Goal: Task Accomplishment & Management: Manage account settings

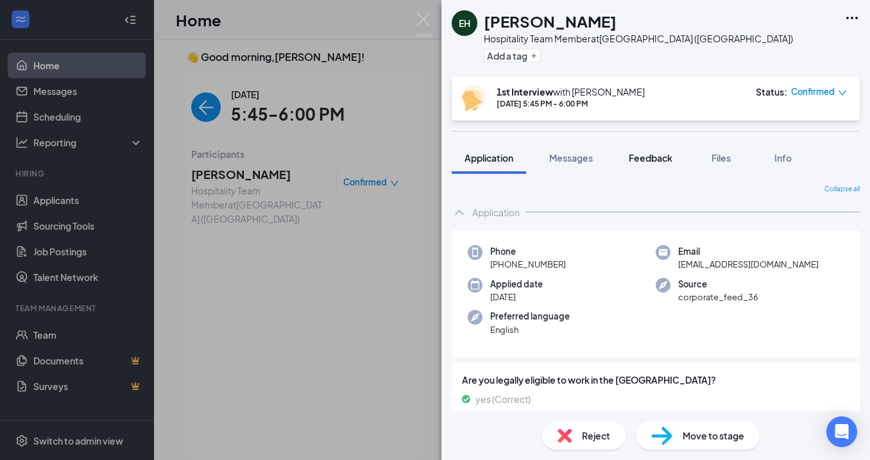
scroll to position [26, 0]
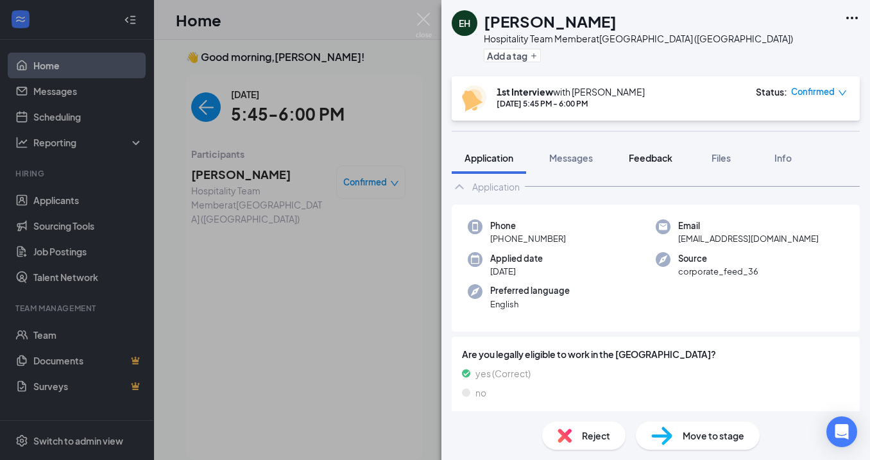
click at [653, 159] on span "Feedback" at bounding box center [651, 158] width 44 height 12
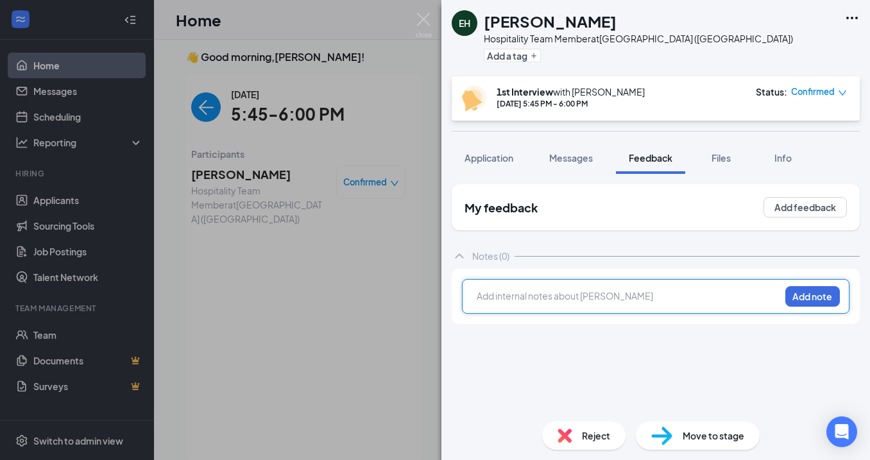
click at [630, 290] on div at bounding box center [628, 295] width 302 height 13
click at [481, 299] on div at bounding box center [628, 295] width 302 height 13
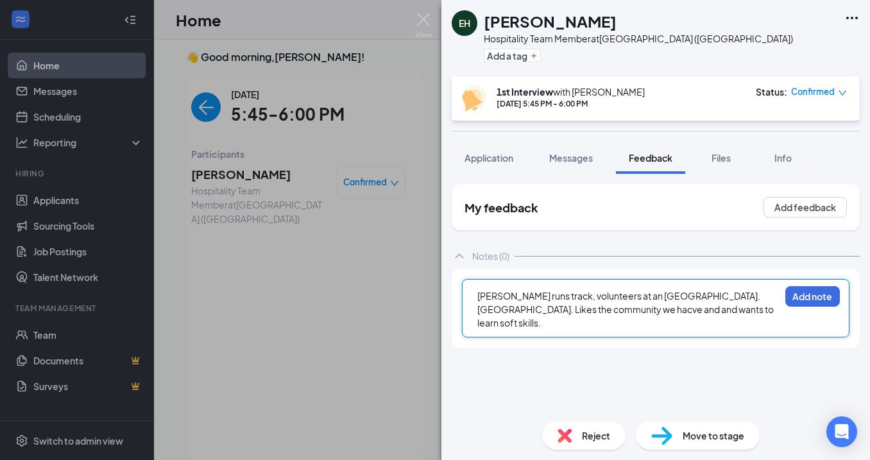
click at [606, 311] on span "[PERSON_NAME] runs track, volunteers at an [GEOGRAPHIC_DATA]. [GEOGRAPHIC_DATA]…" at bounding box center [626, 309] width 298 height 39
click at [744, 311] on div "[PERSON_NAME] runs track, volunteers at an [GEOGRAPHIC_DATA]. [GEOGRAPHIC_DATA]…" at bounding box center [628, 309] width 302 height 40
click at [556, 321] on span "[PERSON_NAME] runs track, volunteers at an [GEOGRAPHIC_DATA]. [GEOGRAPHIC_DATA]…" at bounding box center [624, 309] width 294 height 39
click at [606, 320] on div "[PERSON_NAME] runs track, volunteers at an [GEOGRAPHIC_DATA]. [GEOGRAPHIC_DATA]…" at bounding box center [628, 309] width 302 height 40
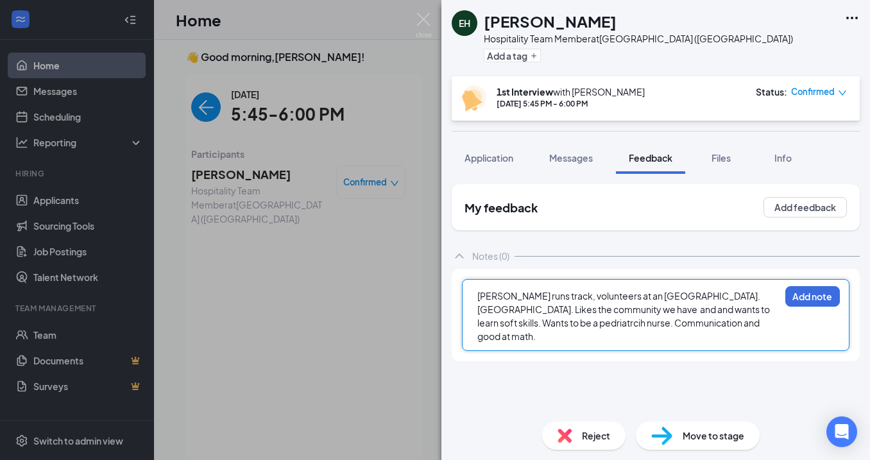
click at [585, 327] on span "[PERSON_NAME] runs track, volunteers at an [GEOGRAPHIC_DATA]. [GEOGRAPHIC_DATA]…" at bounding box center [624, 316] width 294 height 52
click at [735, 318] on div "[PERSON_NAME] runs track, volunteers at an [GEOGRAPHIC_DATA]. [GEOGRAPHIC_DATA]…" at bounding box center [628, 316] width 302 height 54
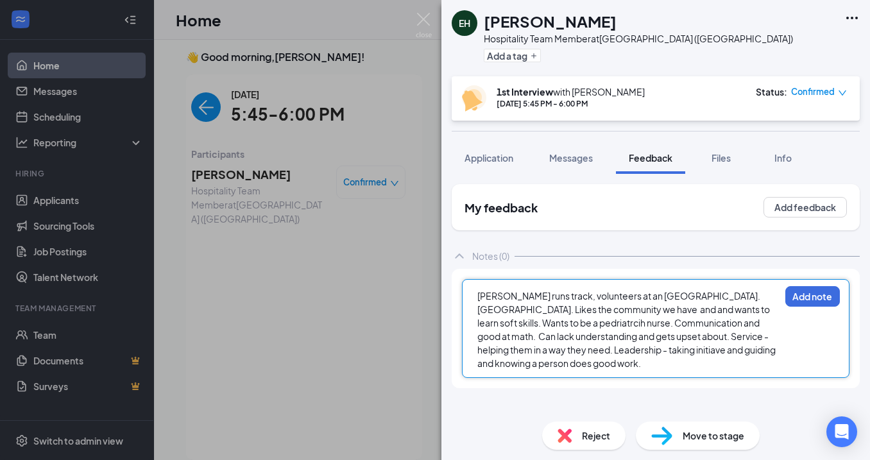
click at [641, 295] on span "[PERSON_NAME] runs track, volunteers at an [GEOGRAPHIC_DATA]. [GEOGRAPHIC_DATA]…" at bounding box center [627, 329] width 300 height 79
click at [594, 368] on div "[PERSON_NAME] runs track, volunteers at an elemetary school. [GEOGRAPHIC_DATA].…" at bounding box center [628, 329] width 302 height 81
click at [581, 351] on span "[PERSON_NAME] runs track, volunteers at an elemetary school. [GEOGRAPHIC_DATA].…" at bounding box center [627, 329] width 300 height 79
click at [573, 353] on span "[PERSON_NAME] runs track, volunteers at an elemetary school. [GEOGRAPHIC_DATA].…" at bounding box center [627, 329] width 300 height 79
click at [587, 371] on div "[PERSON_NAME] runs track, volunteers at an elemetary school. [GEOGRAPHIC_DATA].…" at bounding box center [656, 328] width 388 height 99
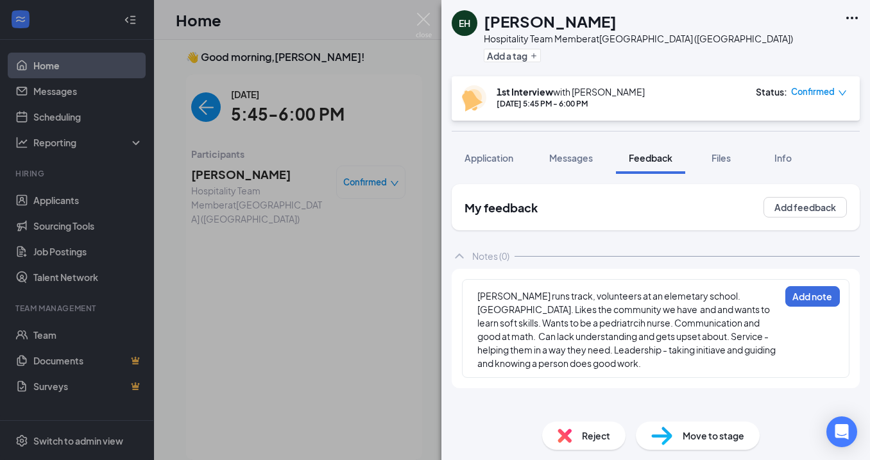
click at [586, 365] on div "[PERSON_NAME] runs track, volunteers at an elemetary school. [GEOGRAPHIC_DATA].…" at bounding box center [628, 329] width 302 height 81
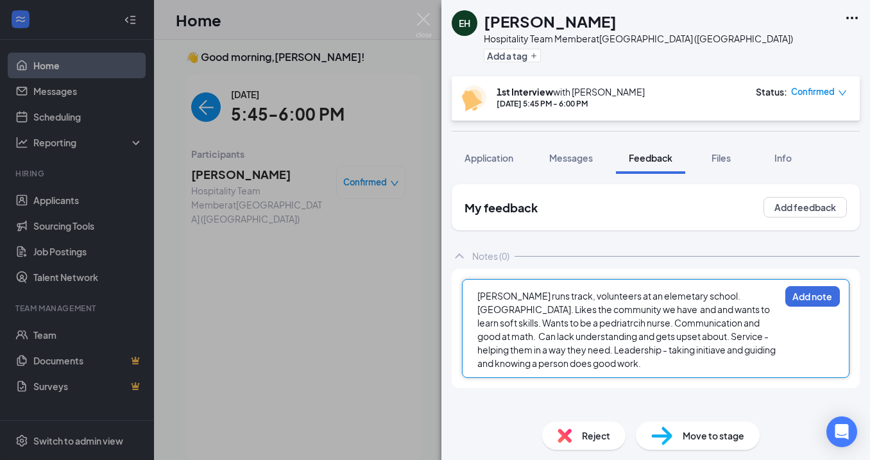
click at [581, 349] on span "[PERSON_NAME] runs track, volunteers at an elemetary school. [GEOGRAPHIC_DATA].…" at bounding box center [627, 329] width 300 height 79
click at [585, 366] on div "[PERSON_NAME] runs track, volunteers at an elemetary school. [GEOGRAPHIC_DATA].…" at bounding box center [628, 329] width 302 height 81
click at [480, 296] on span "[PERSON_NAME] runs track, volunteers at an elemetary school. [GEOGRAPHIC_DATA].…" at bounding box center [627, 329] width 300 height 79
click at [598, 370] on div "[PERSON_NAME] runs track, volunteers at an elemetary school. [GEOGRAPHIC_DATA].…" at bounding box center [629, 330] width 304 height 82
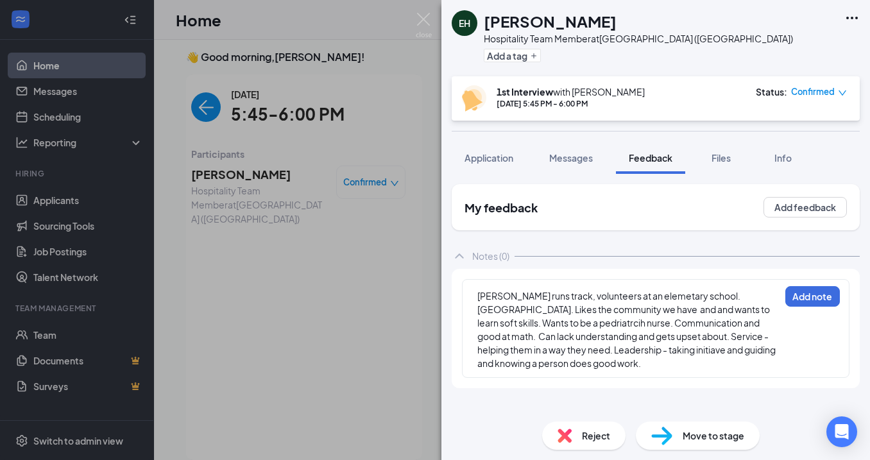
click at [481, 293] on span "[PERSON_NAME] runs track, volunteers at an elemetary school. [GEOGRAPHIC_DATA].…" at bounding box center [627, 329] width 300 height 79
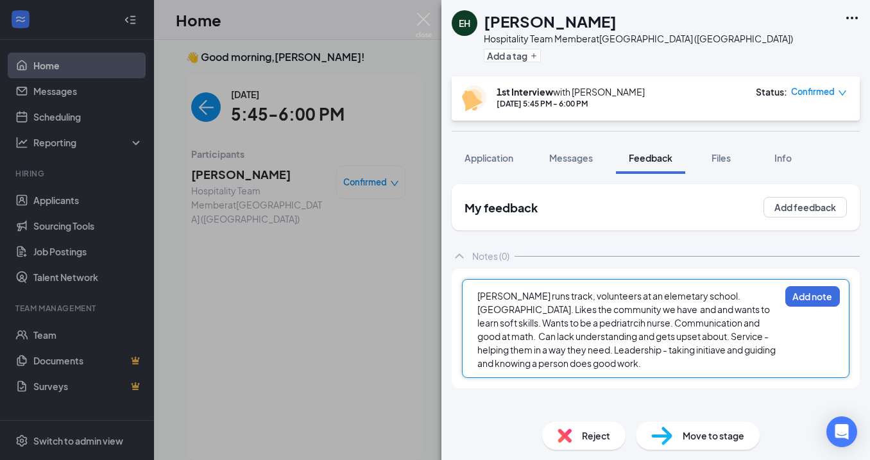
click at [593, 368] on div "[PERSON_NAME] runs track, volunteers at an elemetary school. [GEOGRAPHIC_DATA].…" at bounding box center [628, 329] width 302 height 81
click at [712, 364] on div "[PERSON_NAME] runs track, volunteers at an elemetary school. [GEOGRAPHIC_DATA].…" at bounding box center [628, 329] width 302 height 81
click at [701, 364] on div "[PERSON_NAME] runs track, volunteers at an elemetary school. [GEOGRAPHIC_DATA].…" at bounding box center [628, 329] width 302 height 81
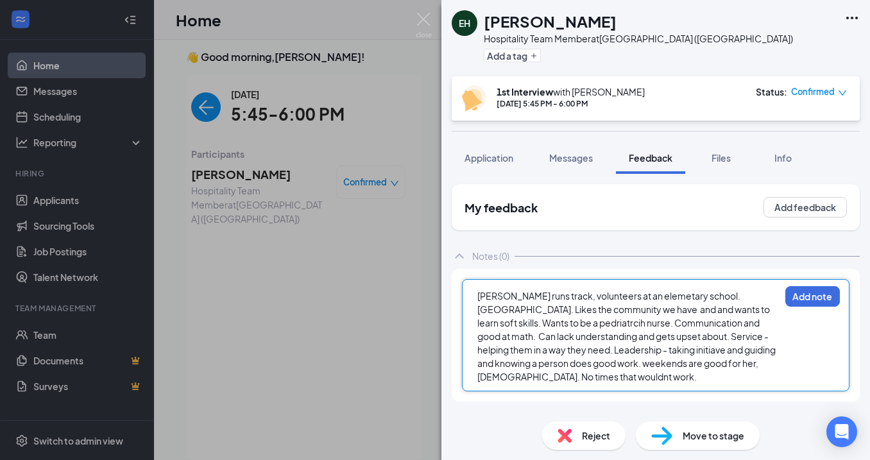
click at [558, 378] on span "[PERSON_NAME] runs track, volunteers at an elemetary school. [GEOGRAPHIC_DATA].…" at bounding box center [627, 336] width 300 height 92
click at [589, 376] on div "[PERSON_NAME] runs track, volunteers at an elemetary school. [GEOGRAPHIC_DATA].…" at bounding box center [628, 336] width 302 height 94
click at [717, 379] on div "[PERSON_NAME] runs track, volunteers at an elemetary school. [GEOGRAPHIC_DATA].…" at bounding box center [628, 343] width 302 height 108
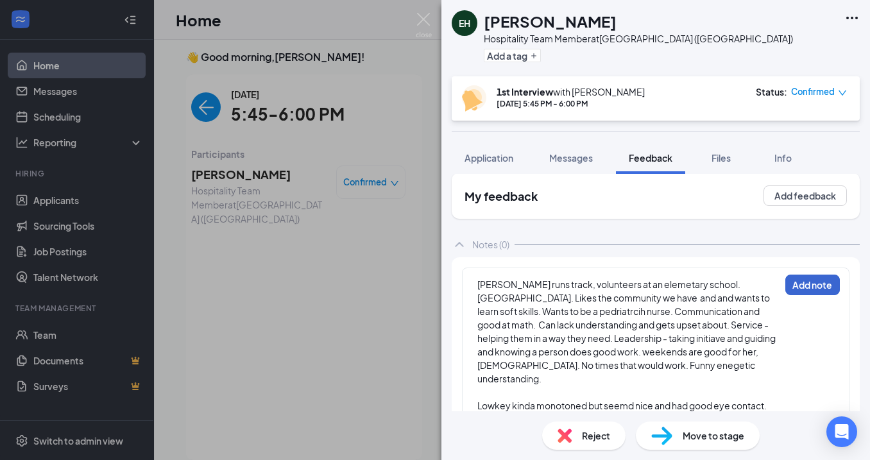
click at [805, 286] on button "Add note" at bounding box center [812, 285] width 55 height 21
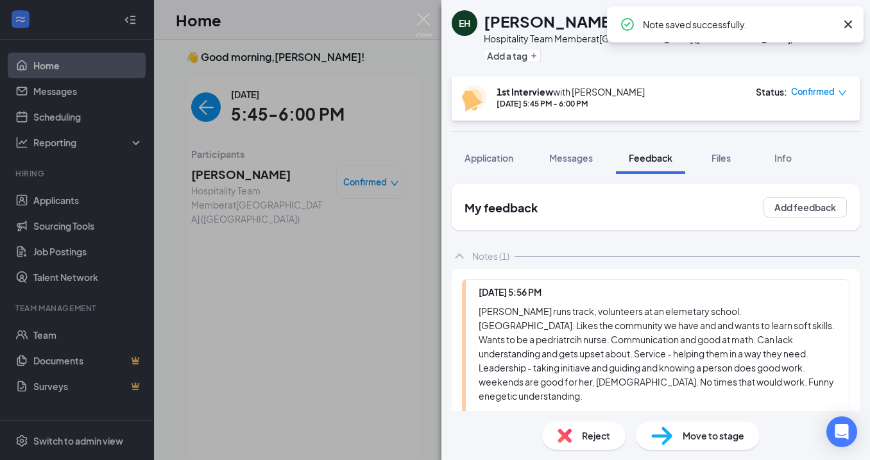
click at [714, 438] on span "Move to stage" at bounding box center [714, 436] width 62 height 14
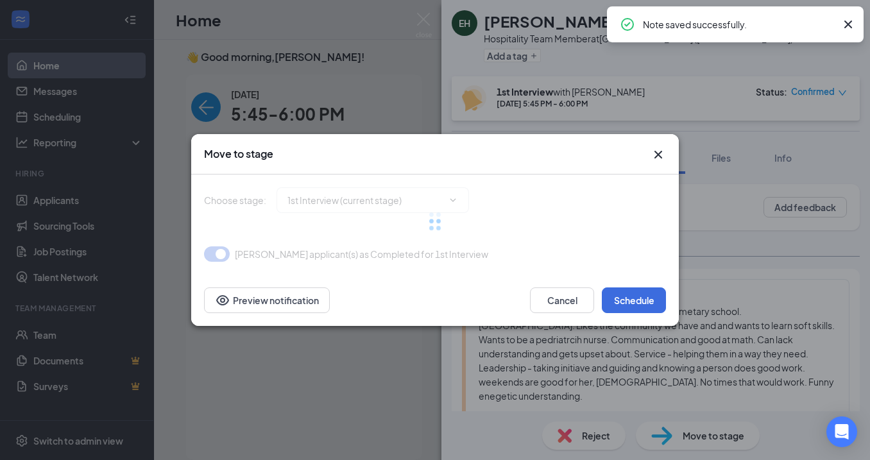
type input "2nd Interview (next stage)"
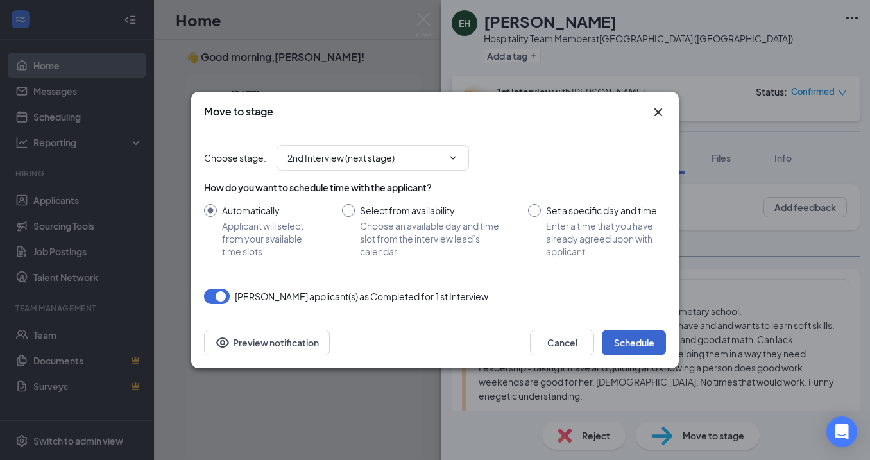
click at [648, 342] on button "Schedule" at bounding box center [634, 343] width 64 height 26
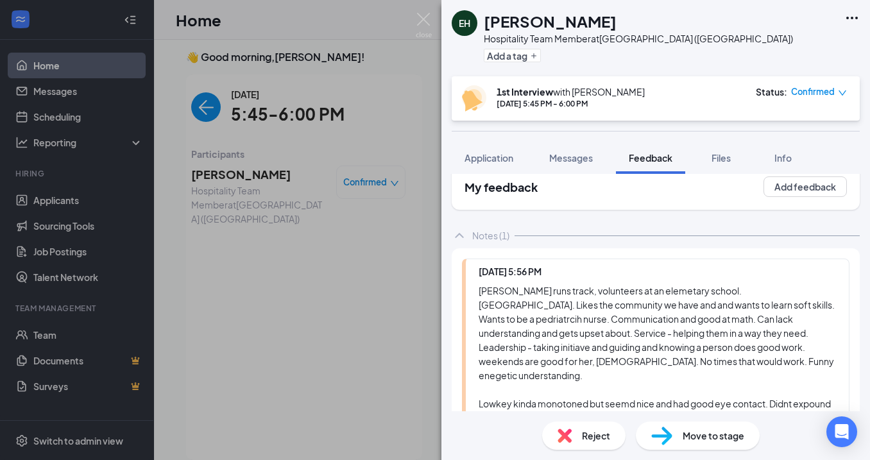
scroll to position [28, 0]
